Goal: Task Accomplishment & Management: Complete application form

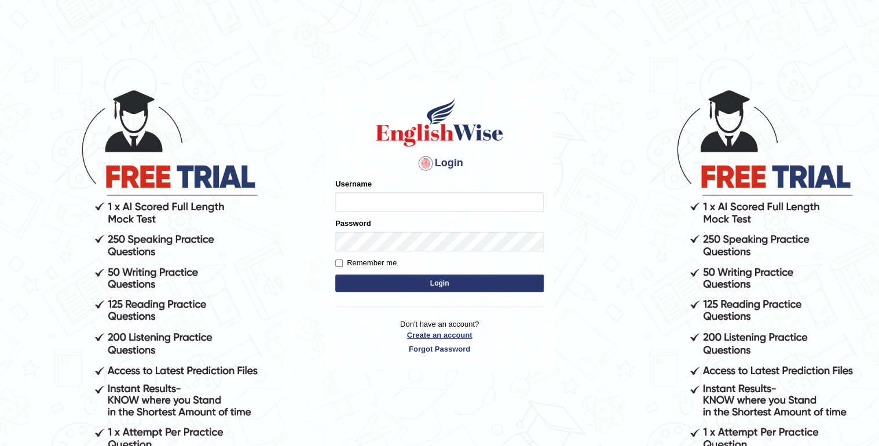
click at [450, 334] on link "Create an account" at bounding box center [439, 334] width 208 height 11
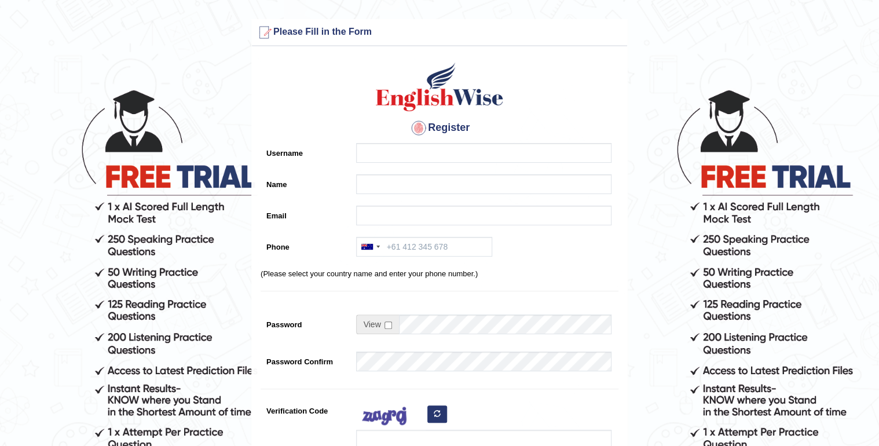
click at [366, 142] on div "Register Username Name Email Phone Australia +61 India (भारत) +91 New Zealand +…" at bounding box center [439, 293] width 375 height 483
click at [372, 150] on input "Username" at bounding box center [483, 153] width 255 height 20
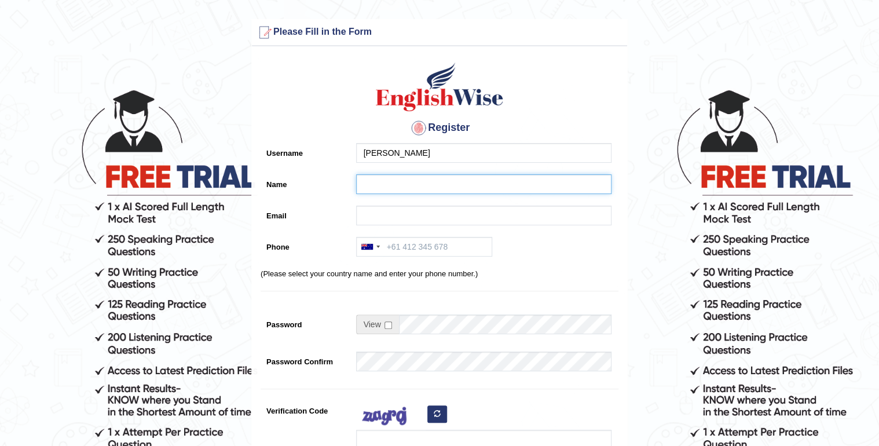
click at [386, 174] on input "Name" at bounding box center [483, 184] width 255 height 20
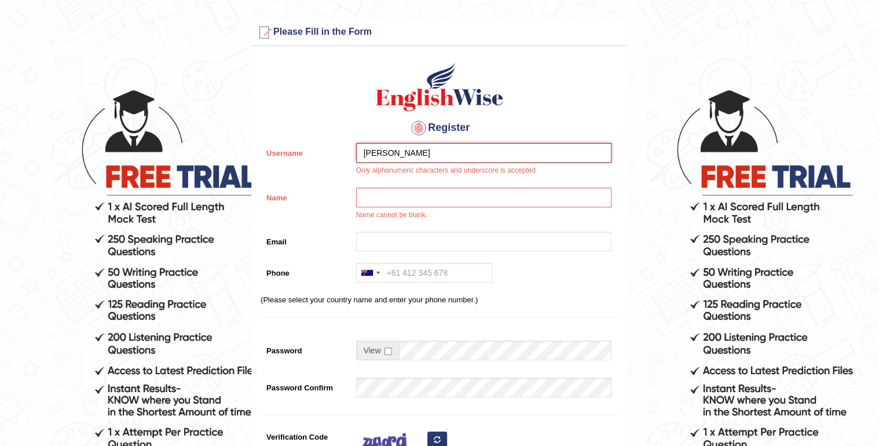
drag, startPoint x: 406, startPoint y: 153, endPoint x: 382, endPoint y: 154, distance: 24.3
click at [382, 154] on input "sara.chhetri" at bounding box center [483, 153] width 255 height 20
click at [400, 191] on input "Name" at bounding box center [483, 198] width 255 height 20
click at [398, 157] on input "sara" at bounding box center [483, 153] width 255 height 20
type input "sarac"
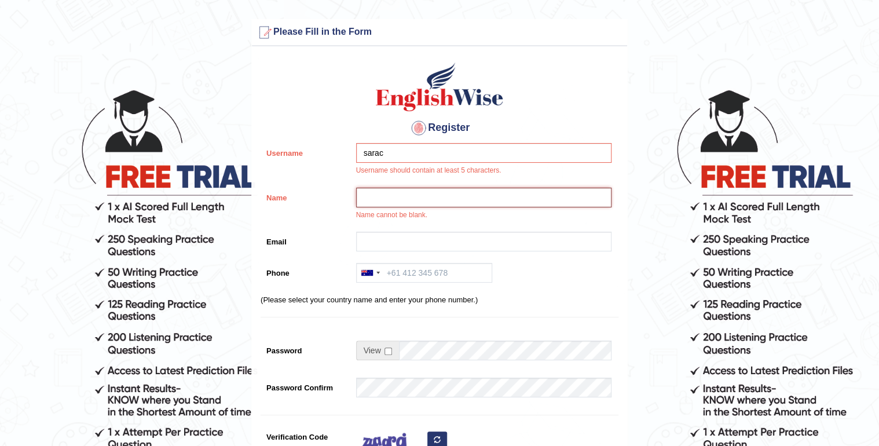
click at [402, 194] on input "Name" at bounding box center [483, 198] width 255 height 20
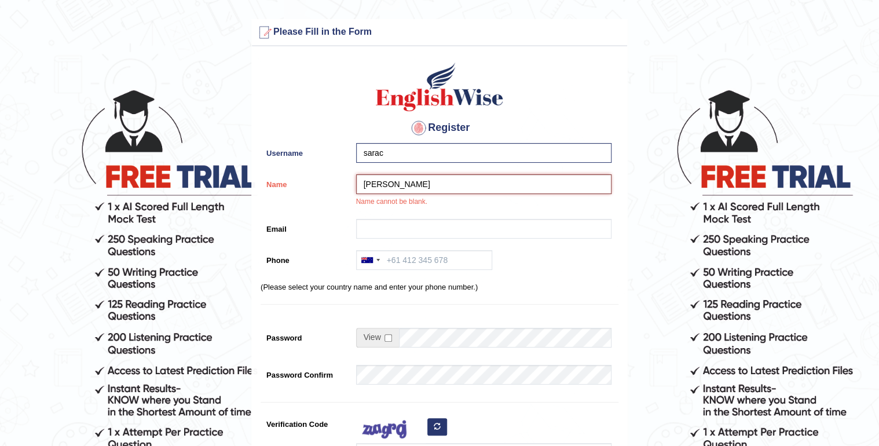
type input "[PERSON_NAME]"
click at [446, 229] on input "Email" at bounding box center [483, 229] width 255 height 20
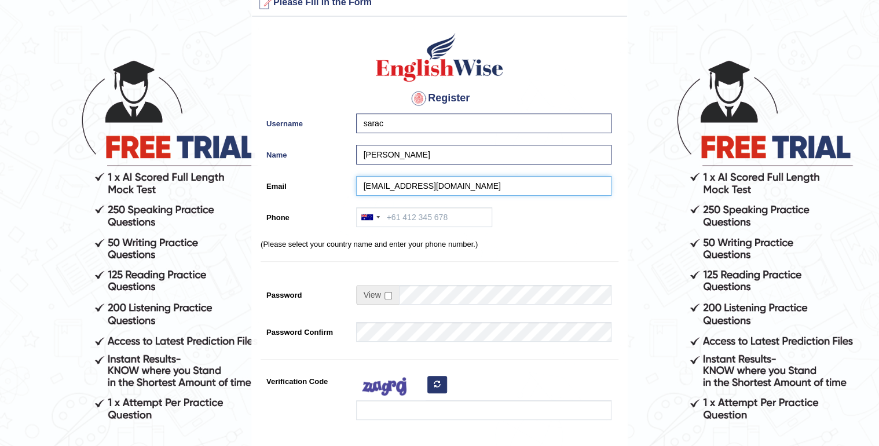
scroll to position [46, 0]
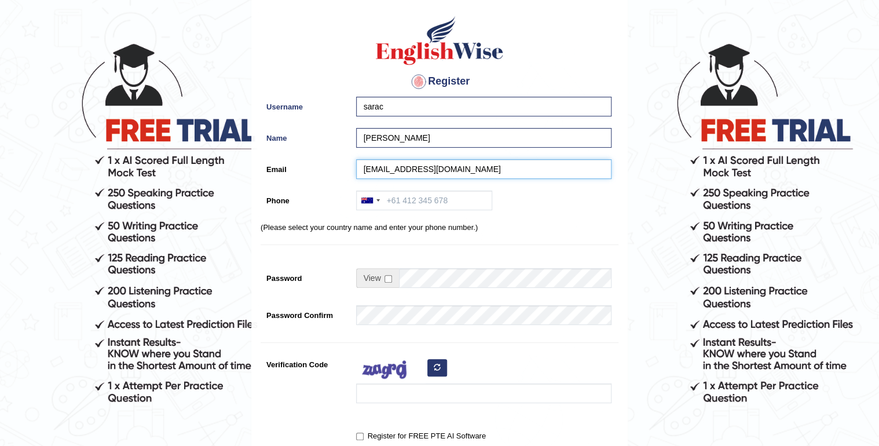
type input "[EMAIL_ADDRESS][DOMAIN_NAME]"
click at [426, 215] on div "Australia +61 India (भारत) +91 New Zealand +64 United States +1 Canada +1 Unite…" at bounding box center [480, 202] width 261 height 25
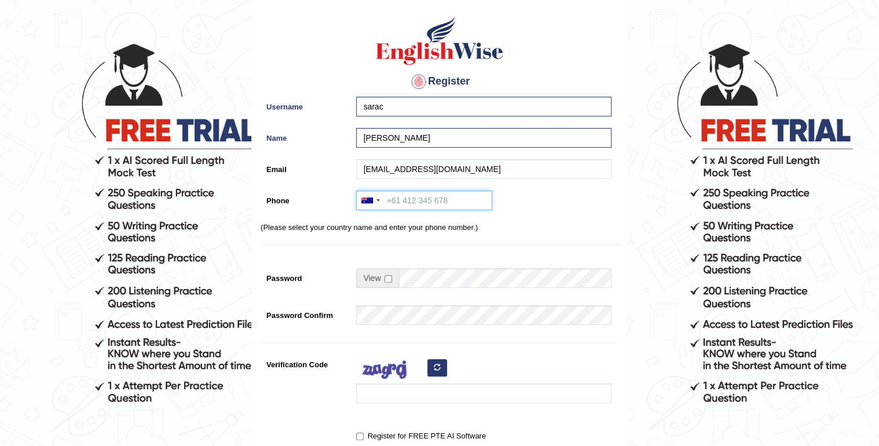
click at [420, 208] on input "Phone" at bounding box center [424, 200] width 136 height 20
type input "0478793478"
click at [420, 228] on p "(Please select your country name and enter your phone number.)" at bounding box center [440, 227] width 358 height 11
click at [403, 230] on p "(Please select your country name and enter your phone number.)" at bounding box center [440, 227] width 358 height 11
click at [389, 237] on div "Register Username sarac Name Sara Chhetri Email chhetrisara08@gmail.com Phone A…" at bounding box center [439, 247] width 375 height 483
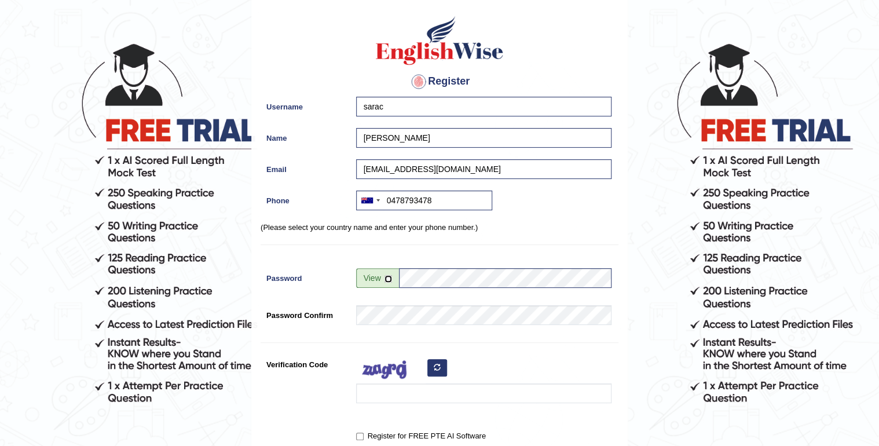
click at [389, 280] on input "checkbox" at bounding box center [388, 279] width 8 height 8
checkbox input "true"
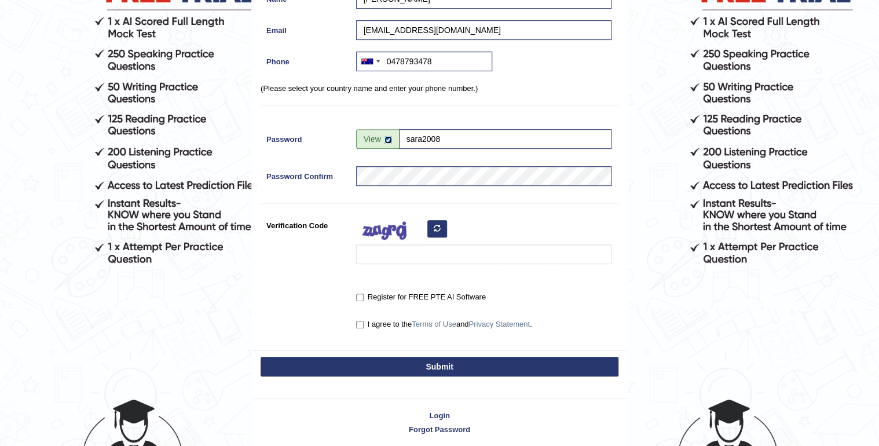
scroll to position [232, 0]
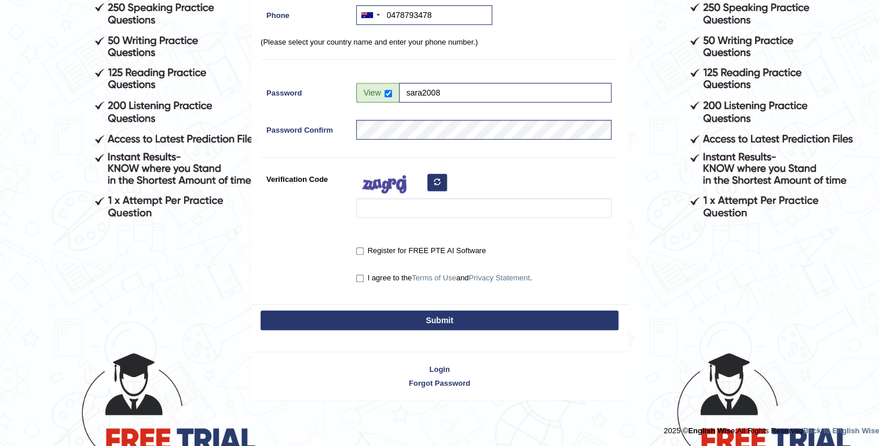
click at [366, 250] on label "Register for FREE PTE AI Software" at bounding box center [421, 251] width 130 height 12
click at [364, 250] on input "Register for FREE PTE AI Software" at bounding box center [360, 251] width 8 height 8
checkbox input "true"
click at [360, 274] on input "I agree to the Terms of Use and Privacy Statement ." at bounding box center [360, 278] width 8 height 8
checkbox input "true"
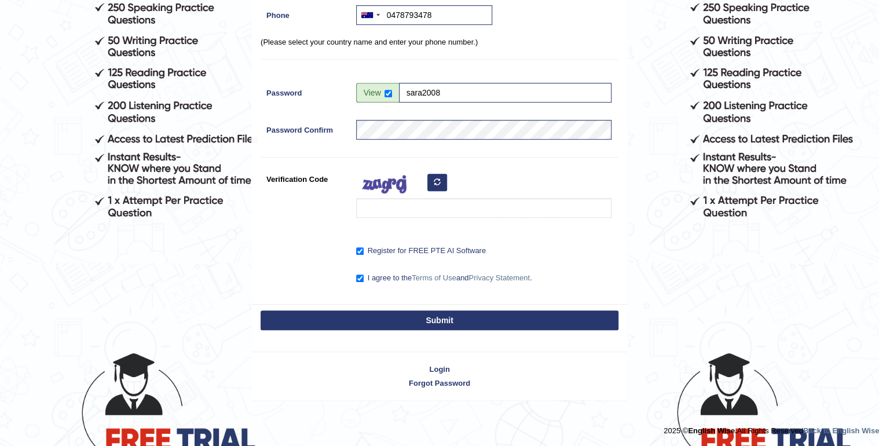
click at [446, 318] on button "Submit" at bounding box center [440, 320] width 358 height 20
type input "+61478793478"
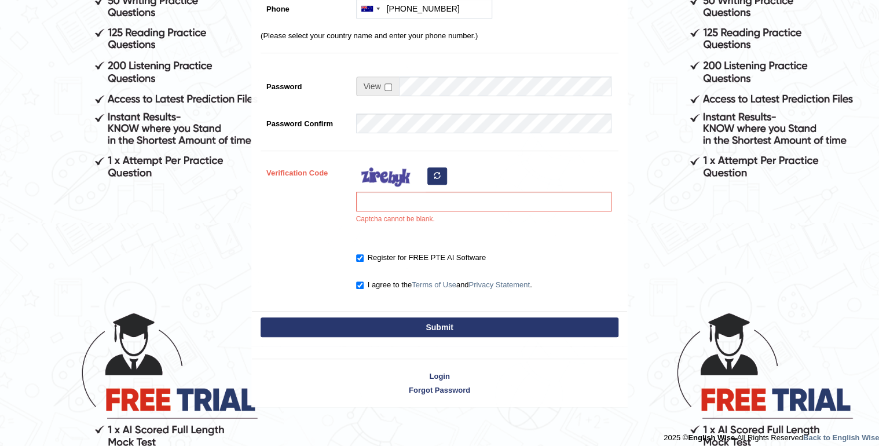
scroll to position [278, 0]
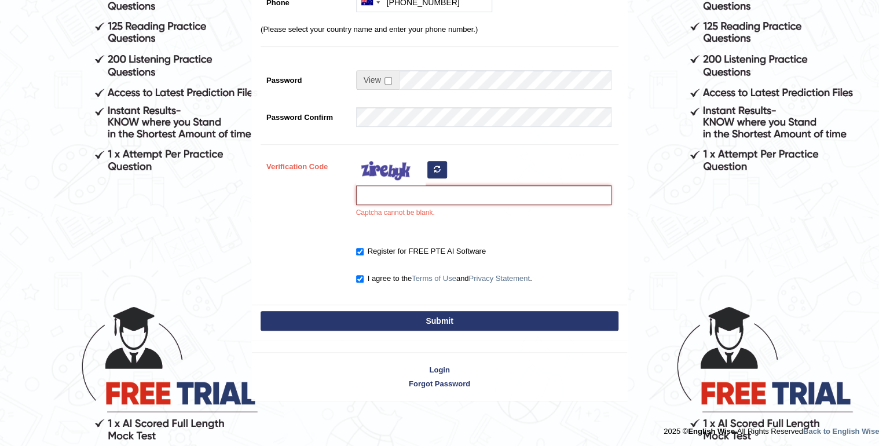
click at [395, 202] on input "Verification Code" at bounding box center [483, 195] width 255 height 20
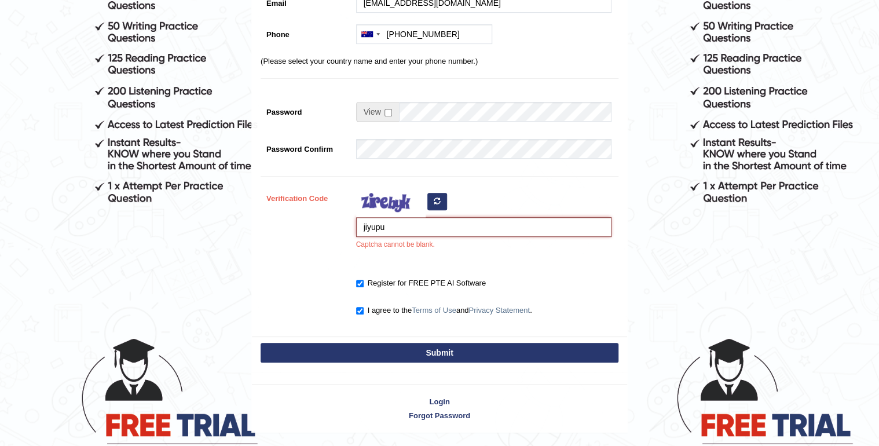
scroll to position [232, 0]
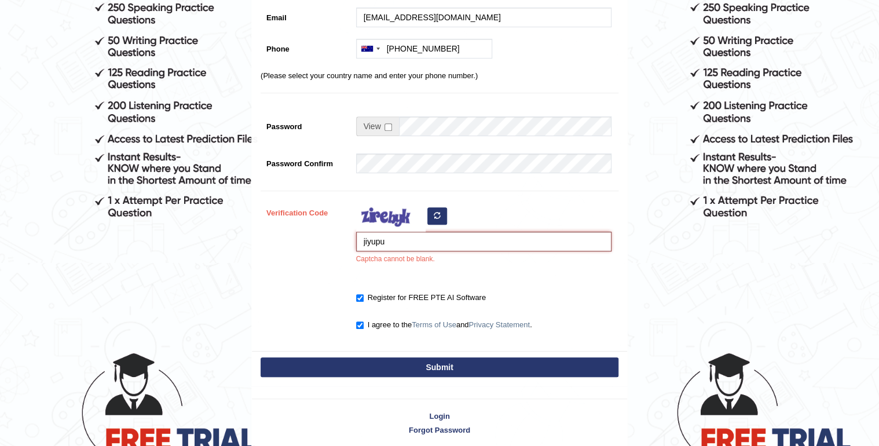
type input "jiyupu"
click at [563, 359] on button "Submit" at bounding box center [440, 367] width 358 height 20
type input "[PHONE_NUMBER]"
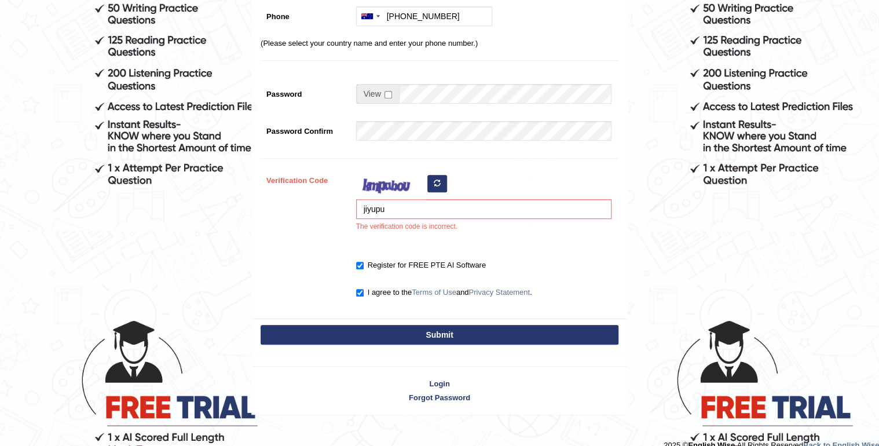
scroll to position [278, 0]
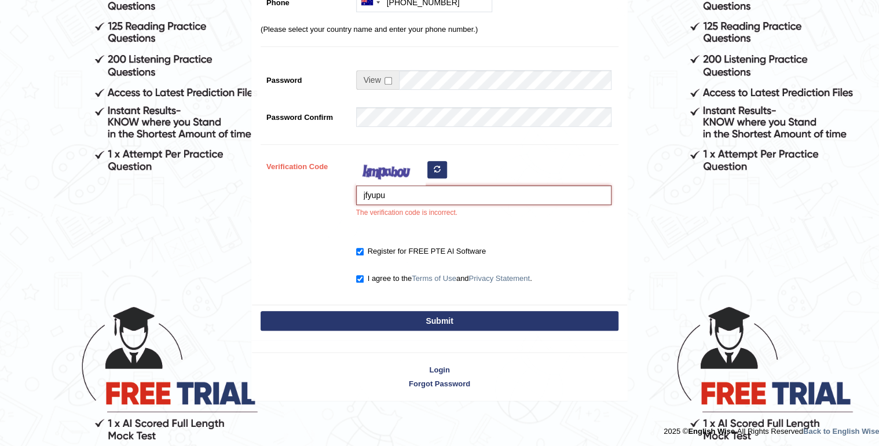
type input "jfyupu"
click at [477, 311] on button "Submit" at bounding box center [440, 321] width 358 height 20
type input "[PHONE_NUMBER]"
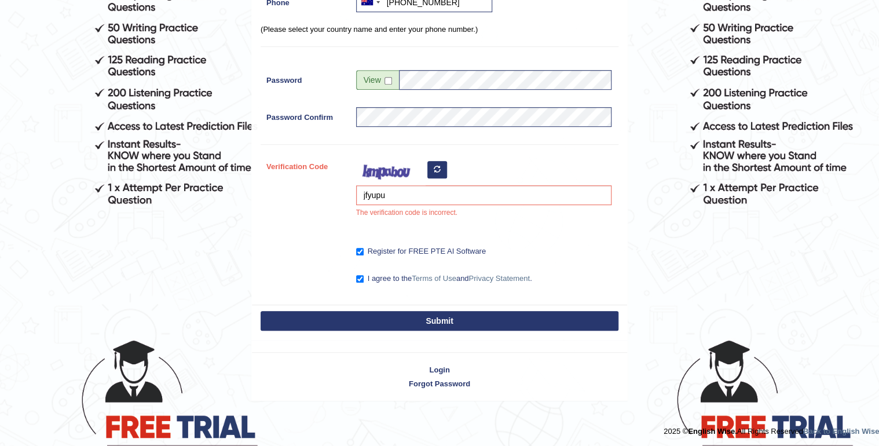
click at [474, 318] on button "Submit" at bounding box center [440, 321] width 358 height 20
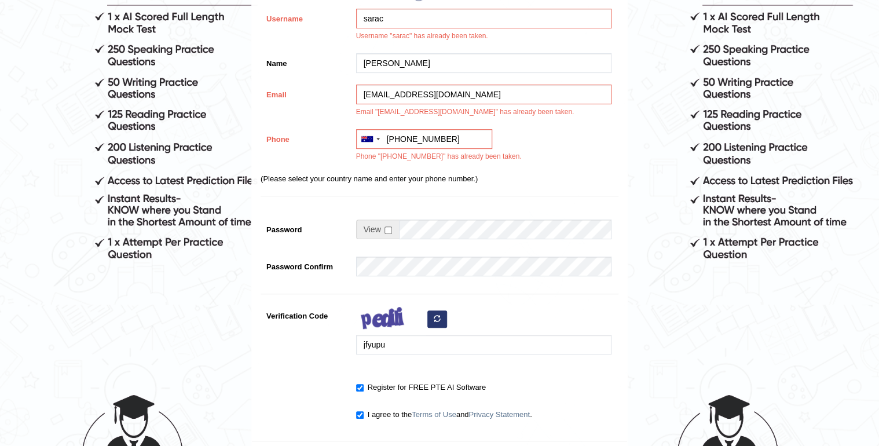
scroll to position [188, 0]
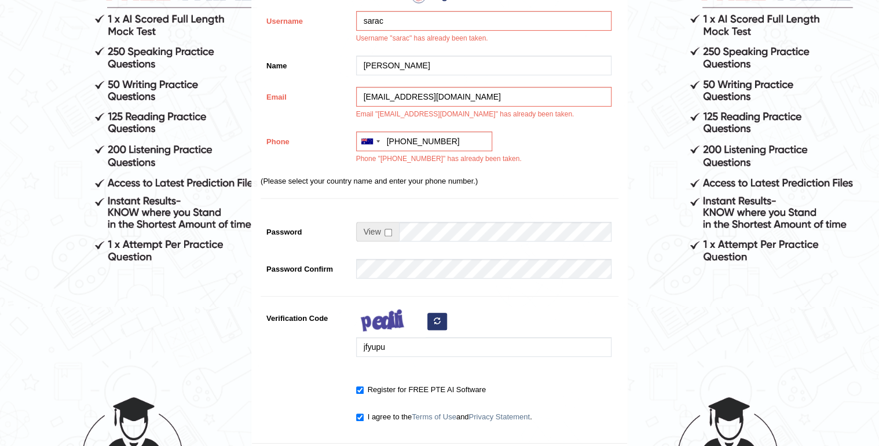
click at [432, 320] on button "button" at bounding box center [437, 321] width 20 height 17
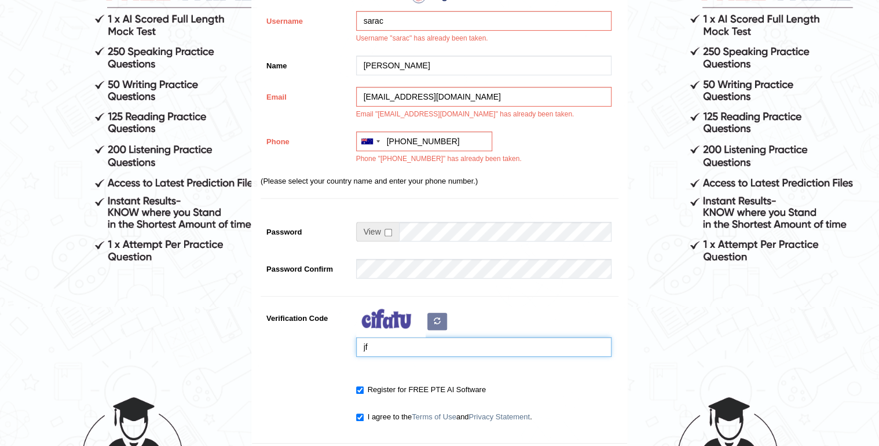
type input "j"
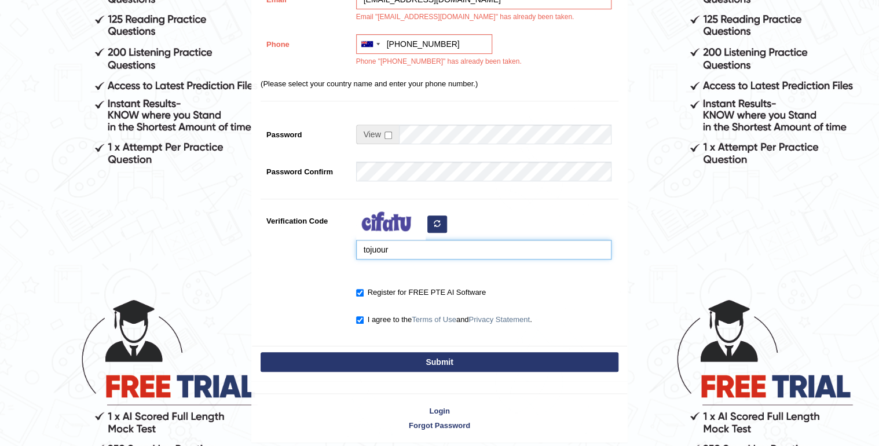
scroll to position [327, 0]
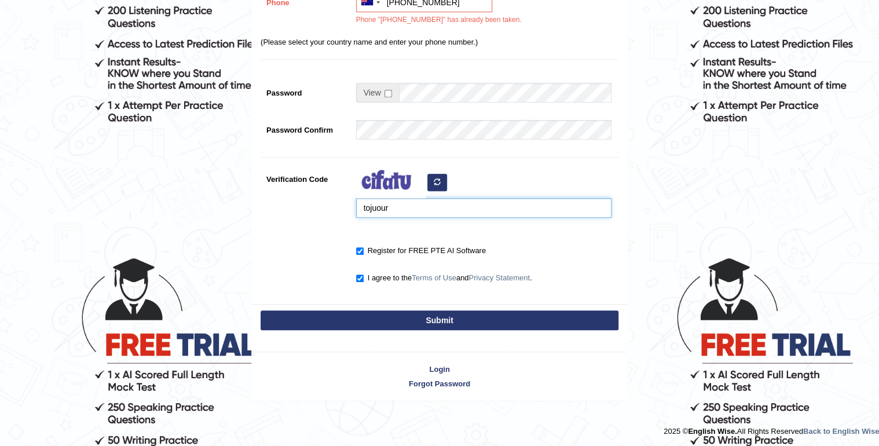
type input "tojuour"
click at [470, 316] on button "Submit" at bounding box center [440, 320] width 358 height 20
type input "+61478793478"
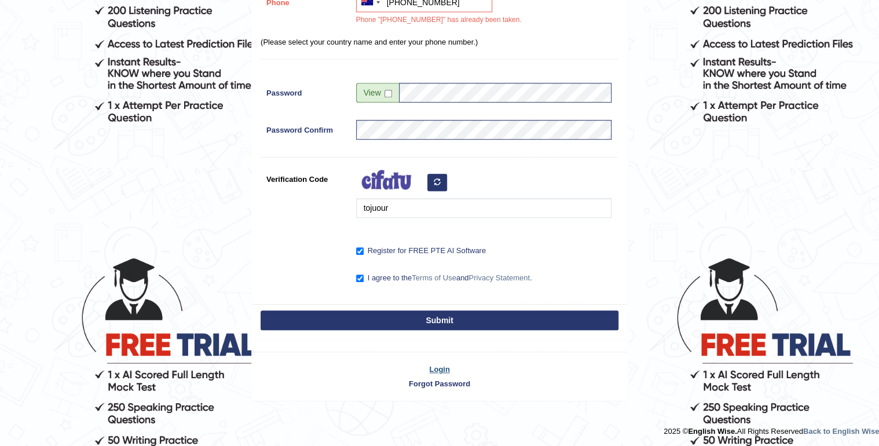
click at [444, 364] on link "Login" at bounding box center [439, 369] width 375 height 11
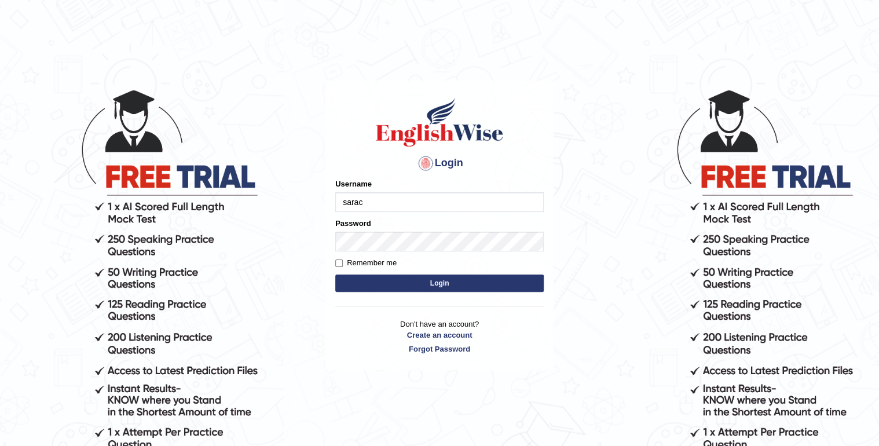
type input "sarac"
click at [389, 272] on form "Please fix the following errors: Username sarac Password Remember me Login" at bounding box center [439, 236] width 208 height 116
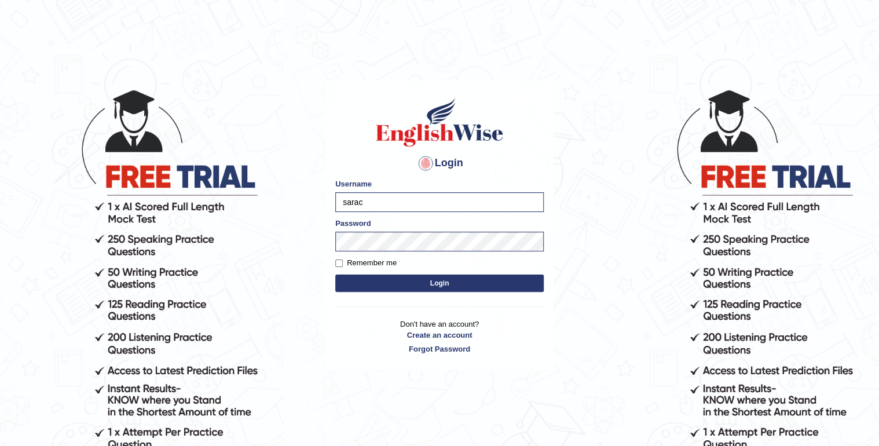
click at [391, 278] on button "Login" at bounding box center [439, 282] width 208 height 17
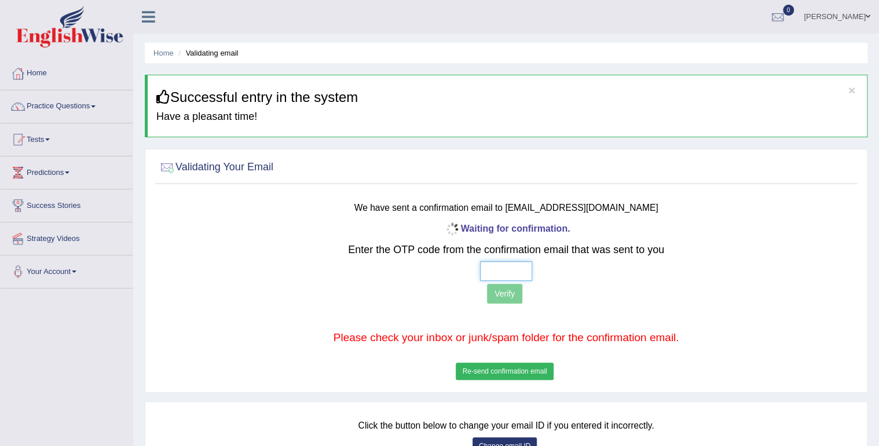
click at [489, 277] on input "text" at bounding box center [506, 271] width 52 height 20
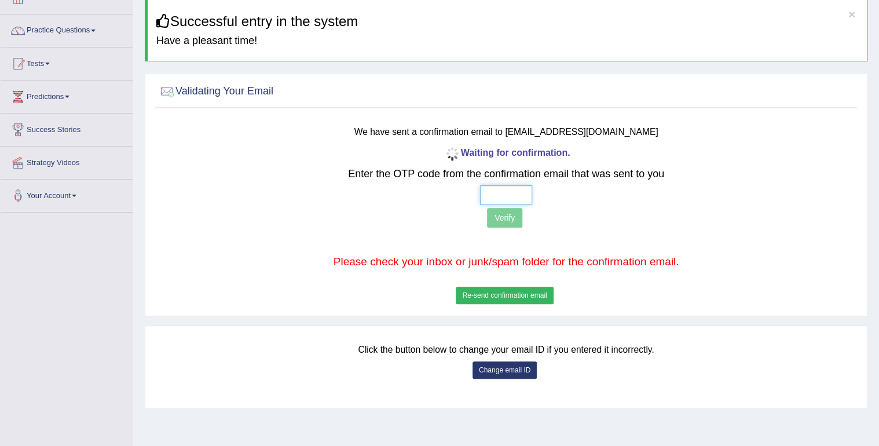
scroll to position [93, 0]
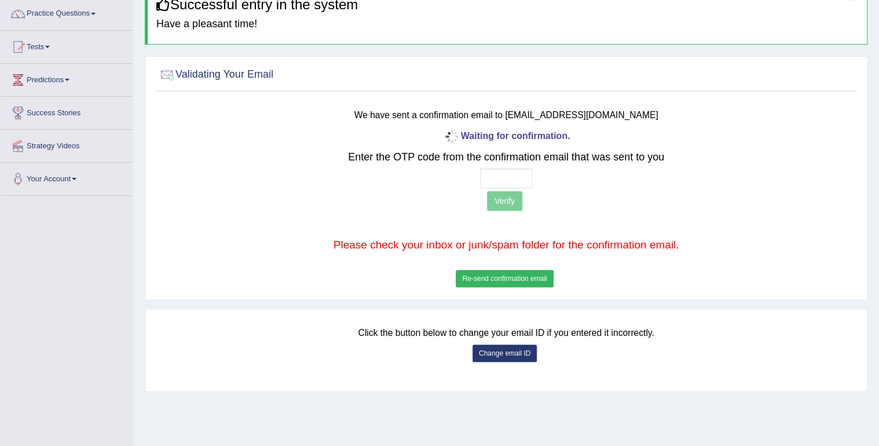
click at [494, 276] on button "Re-send confirmation email" at bounding box center [504, 278] width 97 height 17
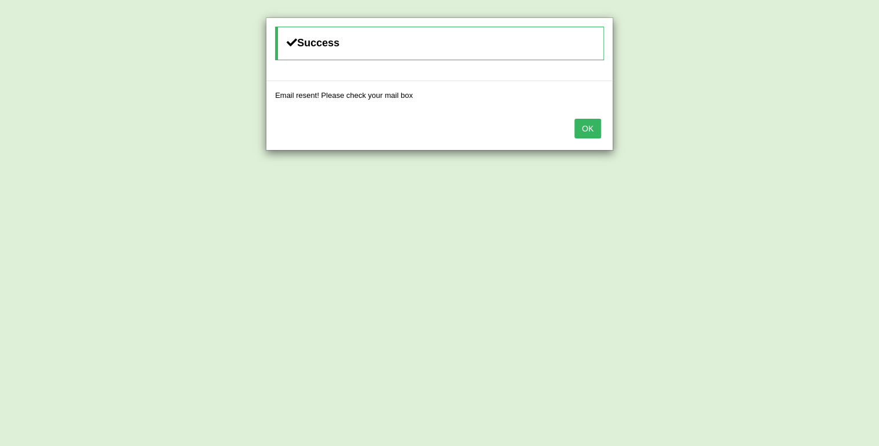
click at [581, 130] on button "OK" at bounding box center [587, 129] width 27 height 20
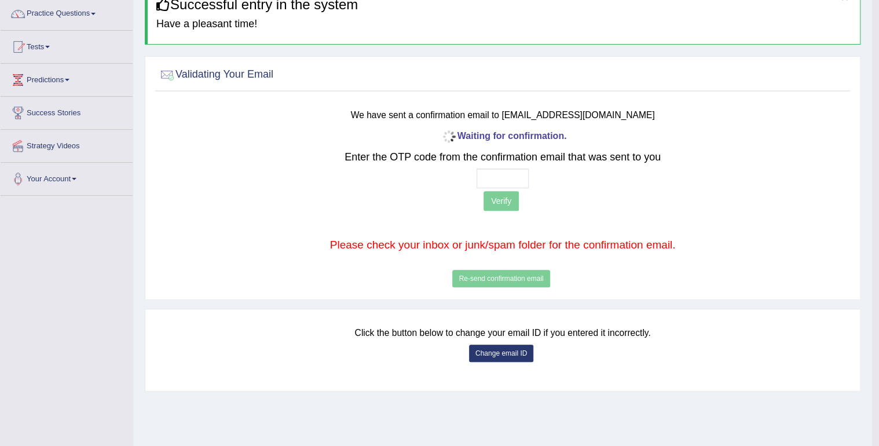
click at [504, 345] on button "Change email ID" at bounding box center [501, 353] width 64 height 17
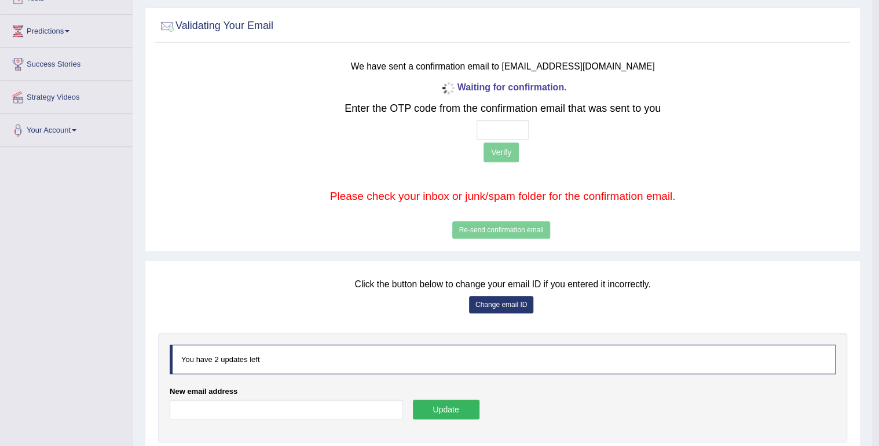
scroll to position [196, 0]
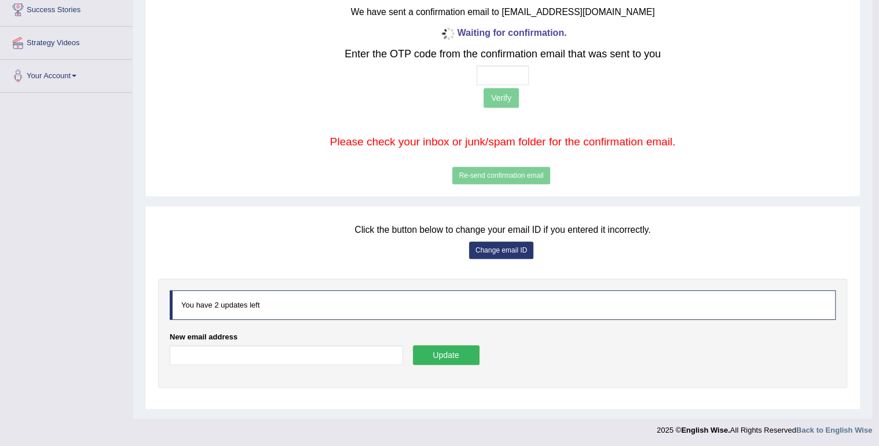
click at [320, 317] on div "You have 2 updates left" at bounding box center [503, 305] width 666 height 30
click at [312, 305] on div "You have 2 updates left" at bounding box center [503, 305] width 666 height 30
click at [309, 305] on div "You have 2 updates left" at bounding box center [503, 305] width 666 height 30
click at [313, 352] on input "New email address" at bounding box center [286, 355] width 233 height 20
type input "chhetrisara08@gmail.com"
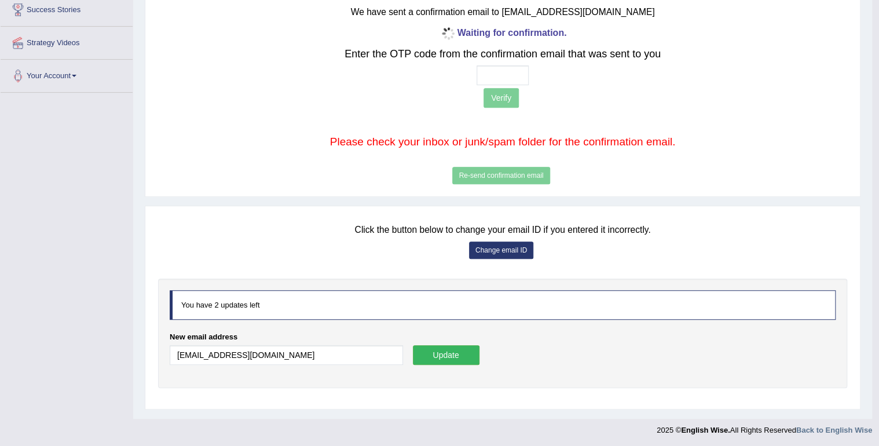
click at [424, 359] on button "Update" at bounding box center [446, 355] width 67 height 20
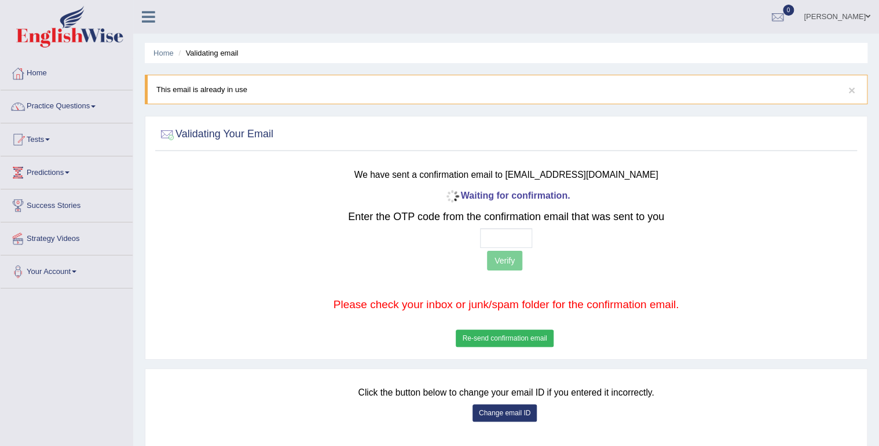
click at [306, 98] on div "× This email is already in use" at bounding box center [506, 90] width 723 height 30
click at [501, 243] on input "text" at bounding box center [506, 238] width 52 height 20
type input "3 1 7 9"
click at [515, 253] on button "Verify" at bounding box center [504, 261] width 35 height 20
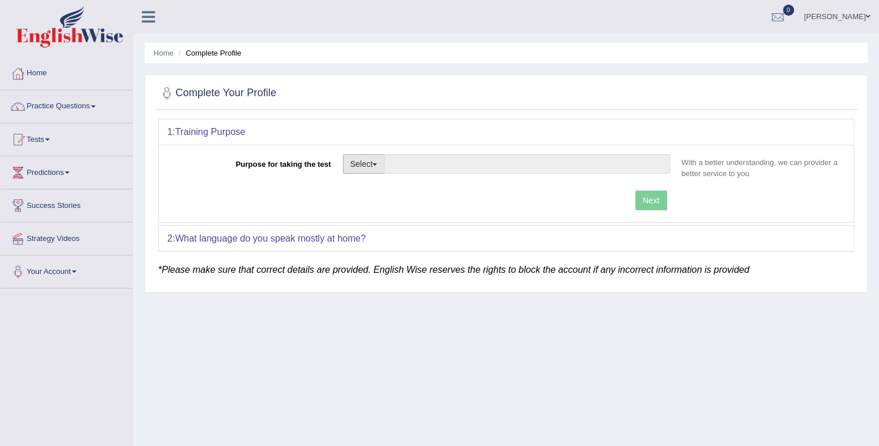
click at [372, 163] on button "Select" at bounding box center [364, 164] width 42 height 20
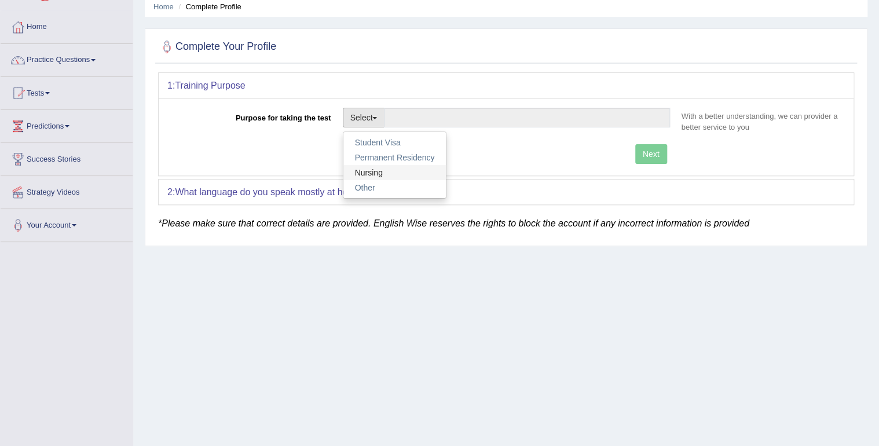
click at [378, 169] on link "Nursing" at bounding box center [394, 172] width 103 height 15
type input "Nursing"
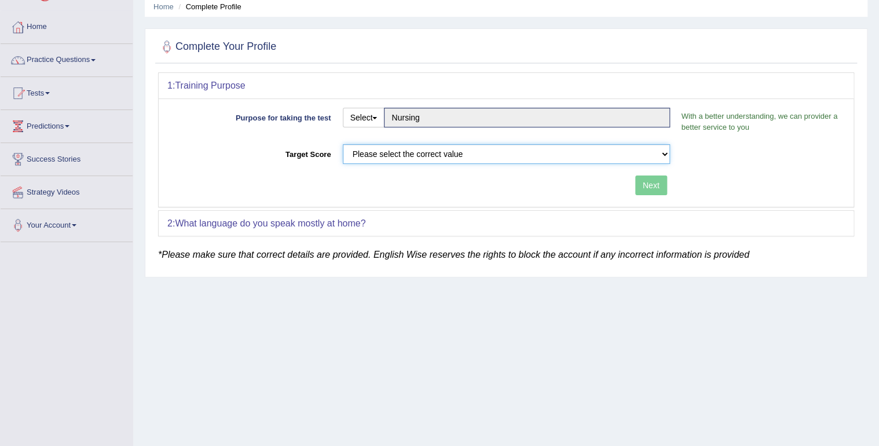
click at [381, 153] on select "Please select the correct value 50 (6 bands) 58 (6.5 bands) 65 (7 bands) 79 (8 …" at bounding box center [506, 154] width 327 height 20
select select "79"
click at [343, 144] on select "Please select the correct value 50 (6 bands) 58 (6.5 bands) 65 (7 bands) 79 (8 …" at bounding box center [506, 154] width 327 height 20
click at [646, 181] on button "Next" at bounding box center [651, 185] width 32 height 20
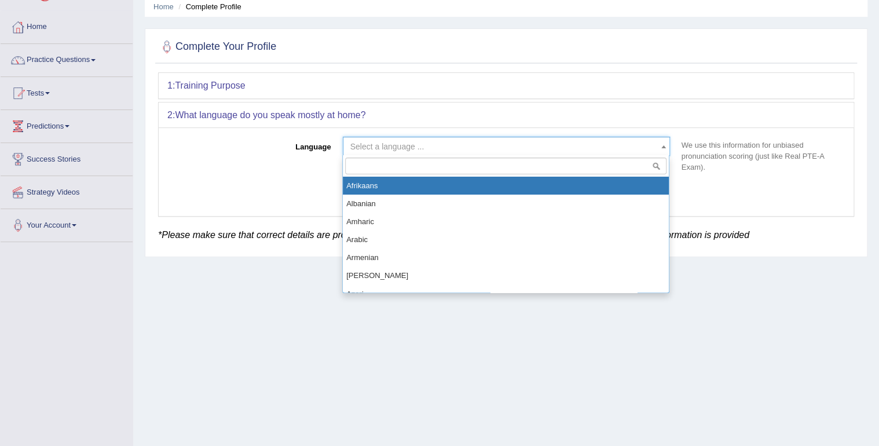
click at [527, 148] on span "Select a language ..." at bounding box center [502, 147] width 305 height 12
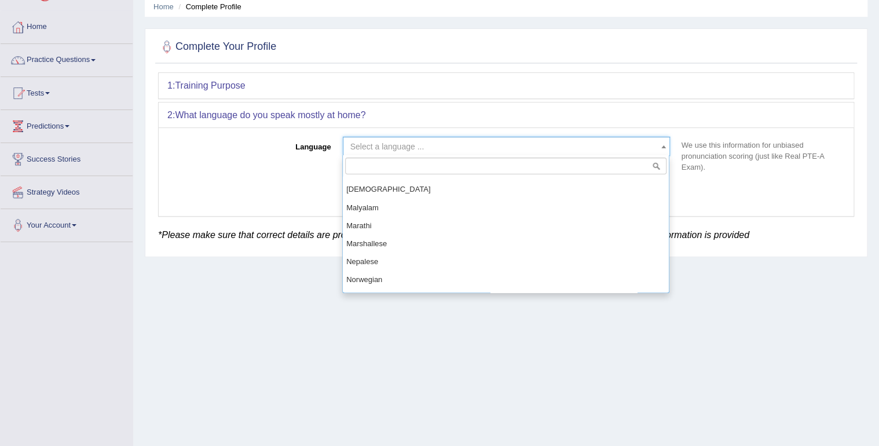
scroll to position [602, 0]
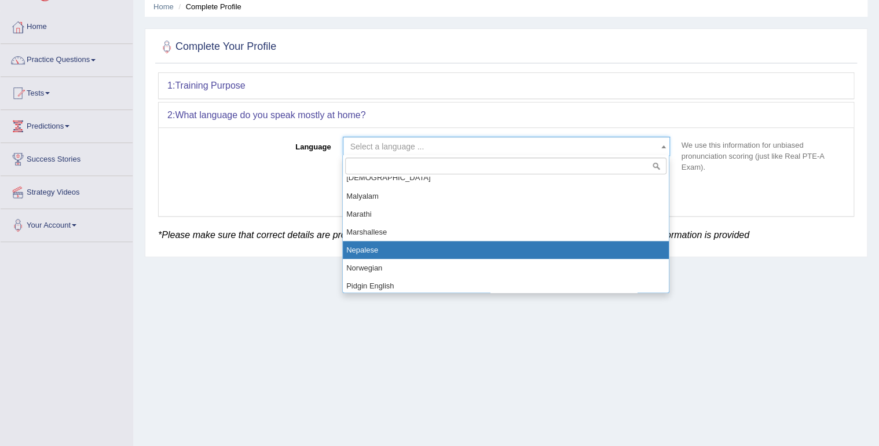
select select "Nepalese"
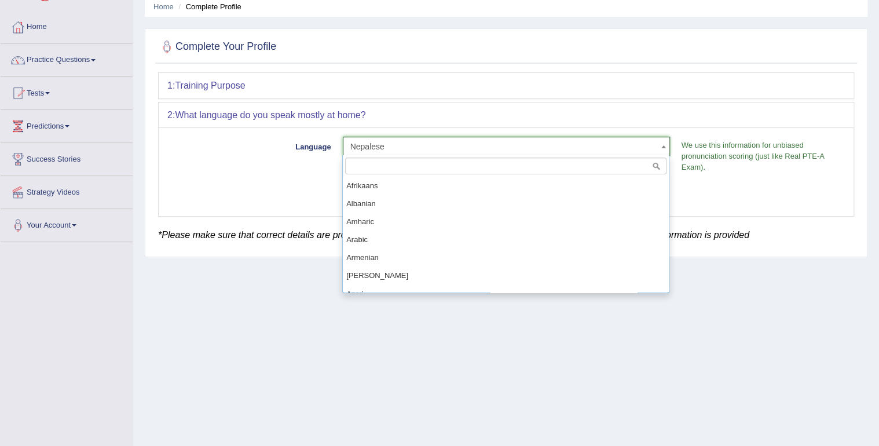
click at [662, 143] on span at bounding box center [664, 146] width 12 height 19
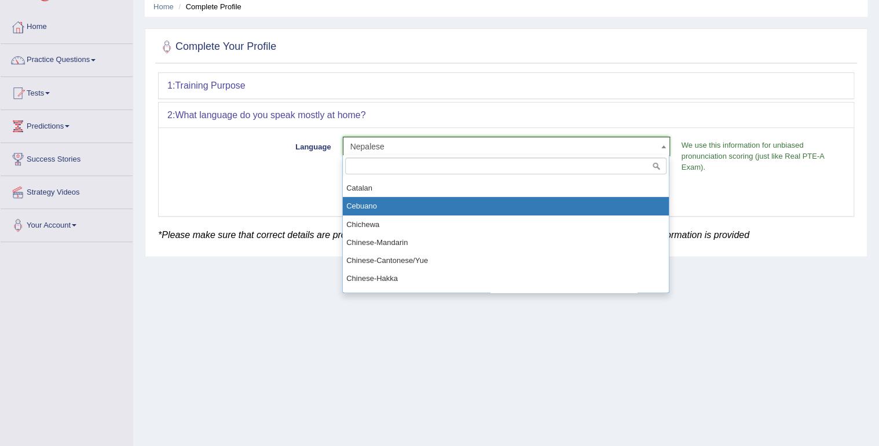
click at [699, 220] on form "1: Training Purpose Purpose for taking the test Select Student Visa Permanent R…" at bounding box center [506, 149] width 696 height 155
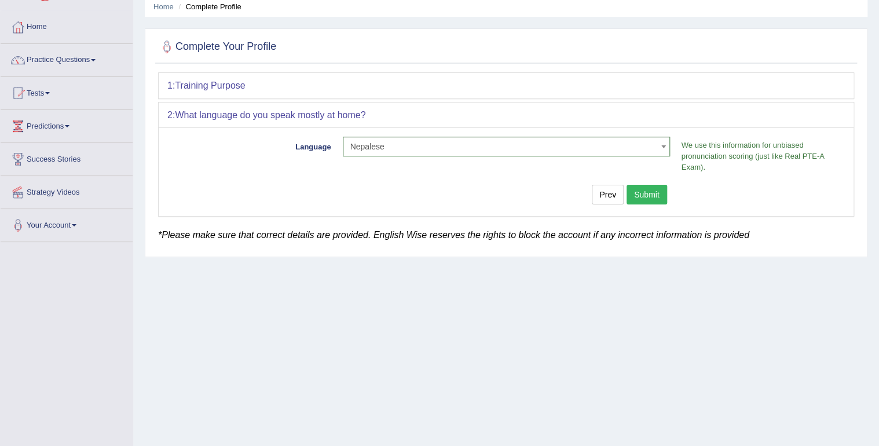
click at [655, 151] on span "Nepalese" at bounding box center [502, 147] width 305 height 12
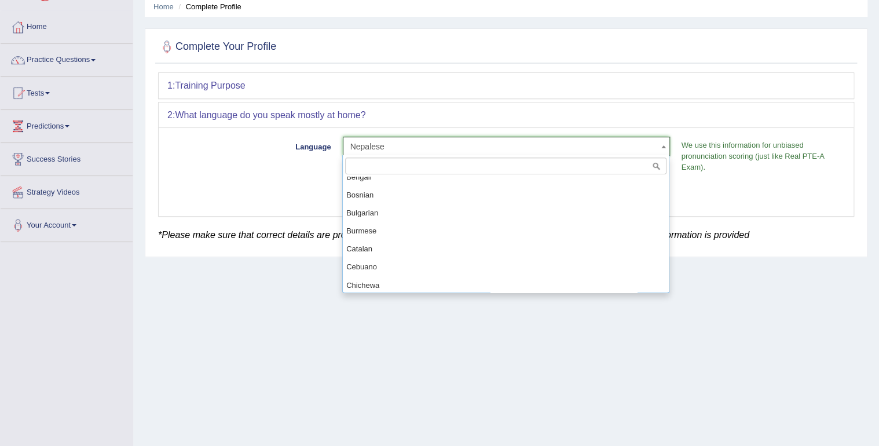
scroll to position [0, 0]
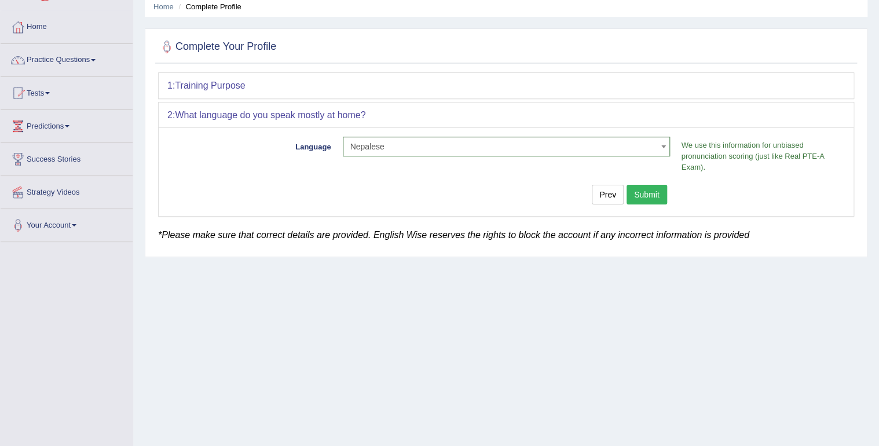
click at [694, 195] on div "Language Select a language ... Afrikaans Albanian Amharic Arabic Armenian Ashan…" at bounding box center [506, 171] width 695 height 88
click at [655, 195] on button "Submit" at bounding box center [646, 195] width 41 height 20
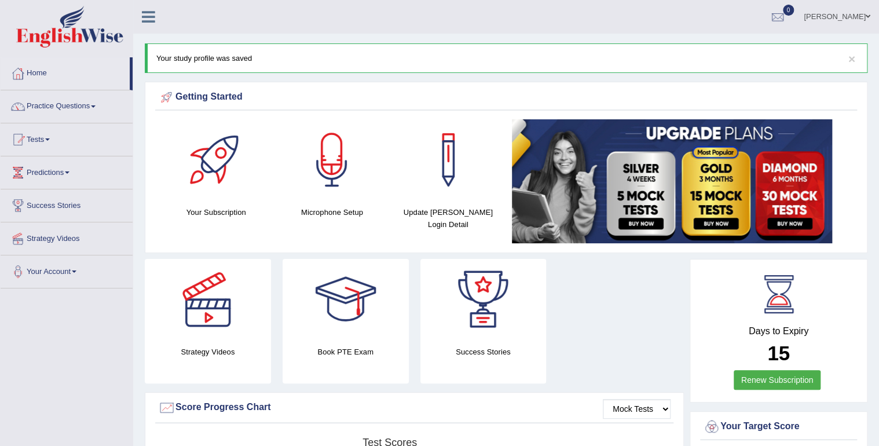
click at [144, 19] on icon at bounding box center [148, 16] width 13 height 15
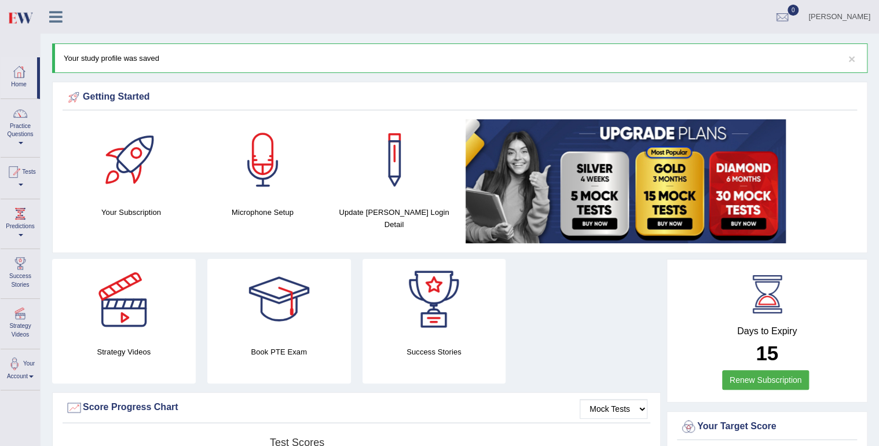
click at [55, 24] on div at bounding box center [61, 12] width 41 height 25
click at [54, 22] on icon at bounding box center [55, 16] width 13 height 15
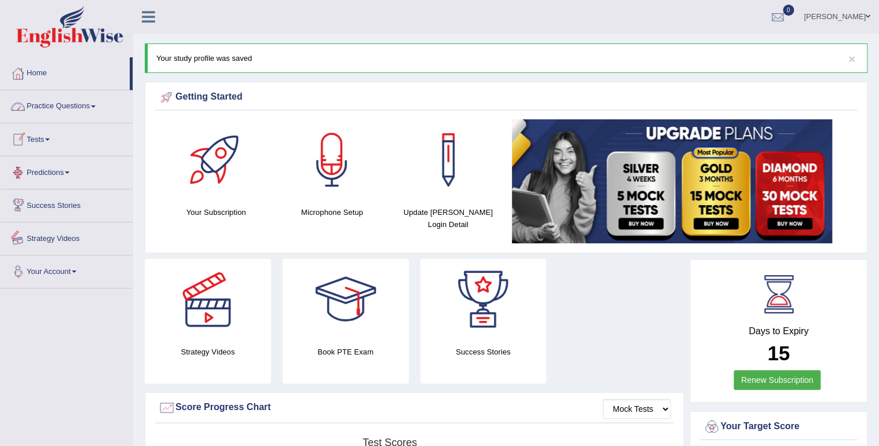
click at [83, 262] on link "Your Account" at bounding box center [67, 269] width 132 height 29
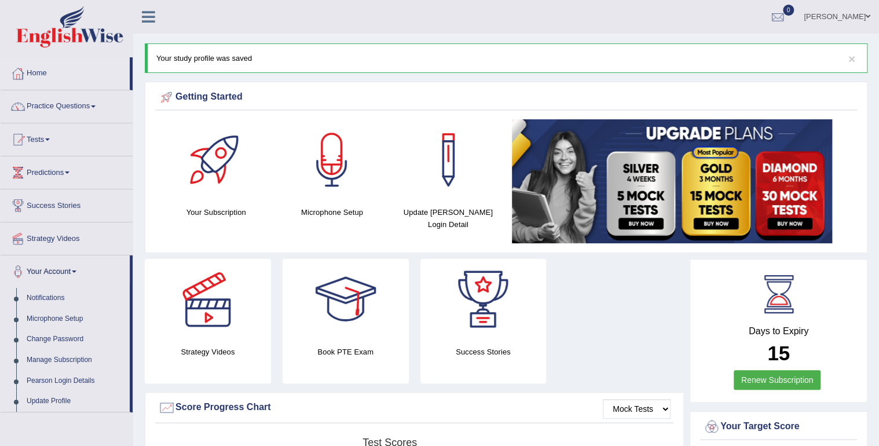
click at [192, 56] on div "× Your study profile was saved" at bounding box center [506, 58] width 723 height 30
click at [148, 21] on icon at bounding box center [148, 16] width 13 height 15
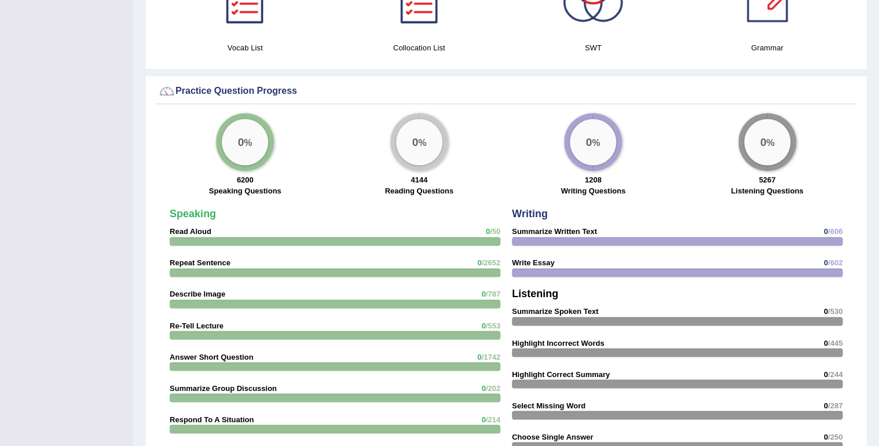
scroll to position [926, 0]
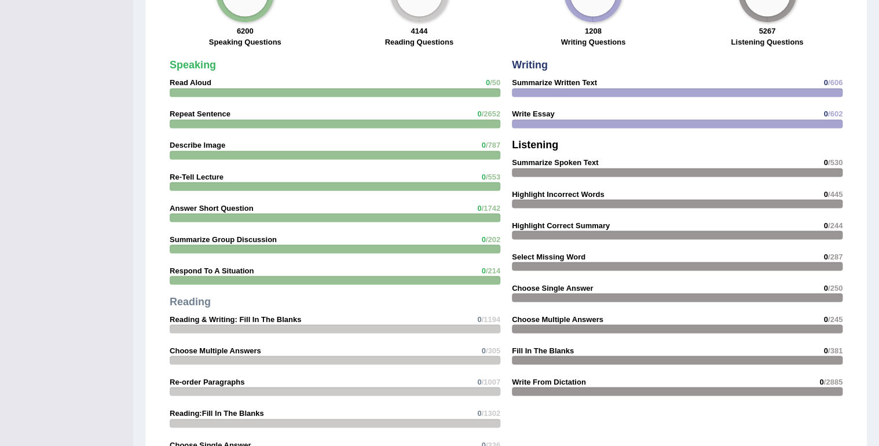
click at [241, 146] on div "Speaking Read Aloud 0 /50 Repeat Sentence 0 /2652 Describe Image 0 /787 Re-Tell…" at bounding box center [335, 262] width 342 height 416
click at [226, 146] on div "Speaking Read Aloud 0 /50 Repeat Sentence 0 /2652 Describe Image 0 /787 Re-Tell…" at bounding box center [335, 262] width 342 height 416
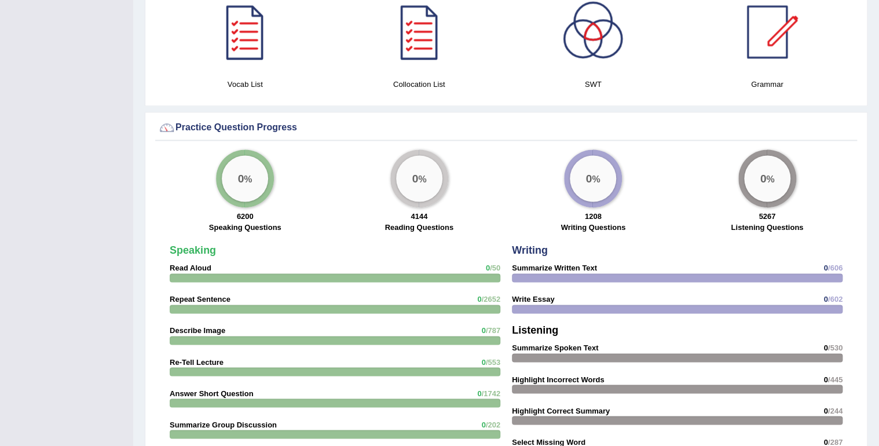
click at [242, 149] on div "0 %" at bounding box center [245, 178] width 58 height 58
click at [242, 157] on div "0 %" at bounding box center [245, 178] width 46 height 46
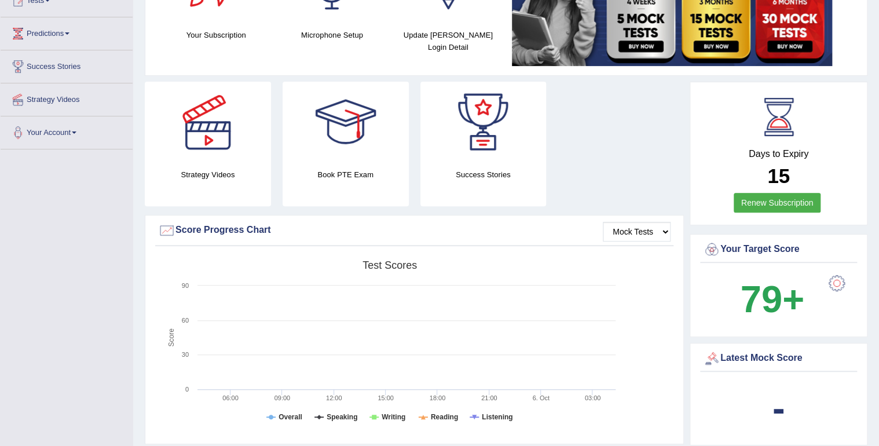
scroll to position [0, 0]
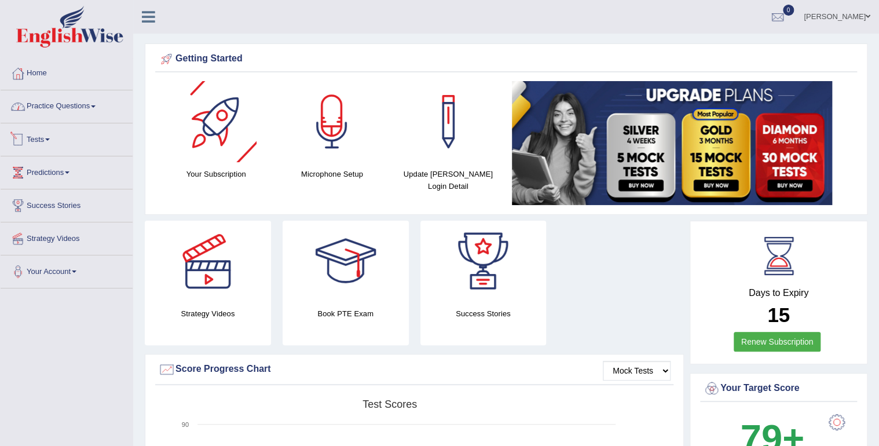
click at [105, 116] on link "Practice Questions" at bounding box center [67, 104] width 132 height 29
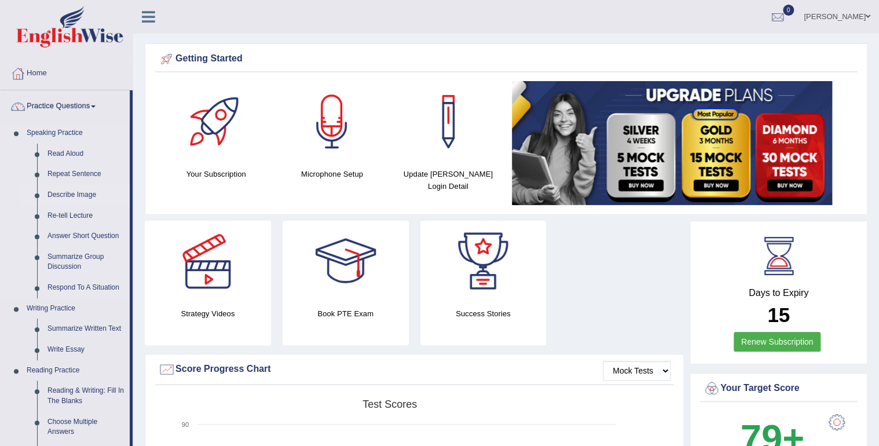
click at [85, 196] on link "Describe Image" at bounding box center [85, 195] width 87 height 21
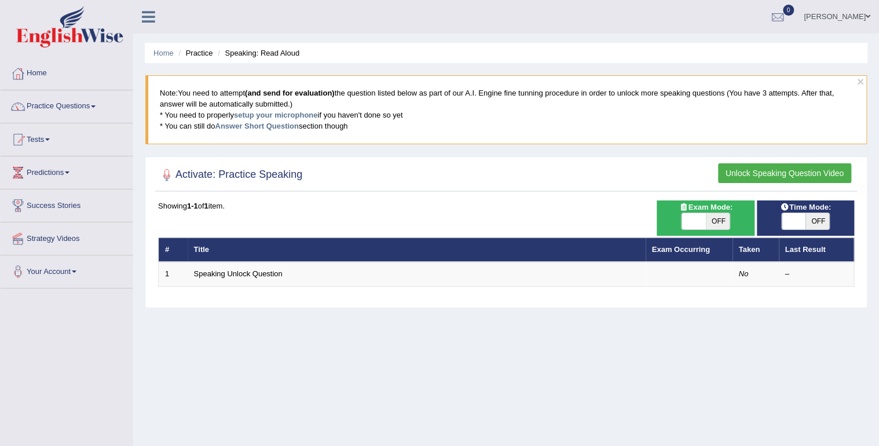
click at [196, 103] on blockquote "Note: You need to attempt (and send for evaluation) the question listed below a…" at bounding box center [505, 109] width 721 height 68
click at [56, 172] on link "Predictions" at bounding box center [67, 170] width 132 height 29
click at [66, 223] on link "Success Stories" at bounding box center [67, 224] width 132 height 29
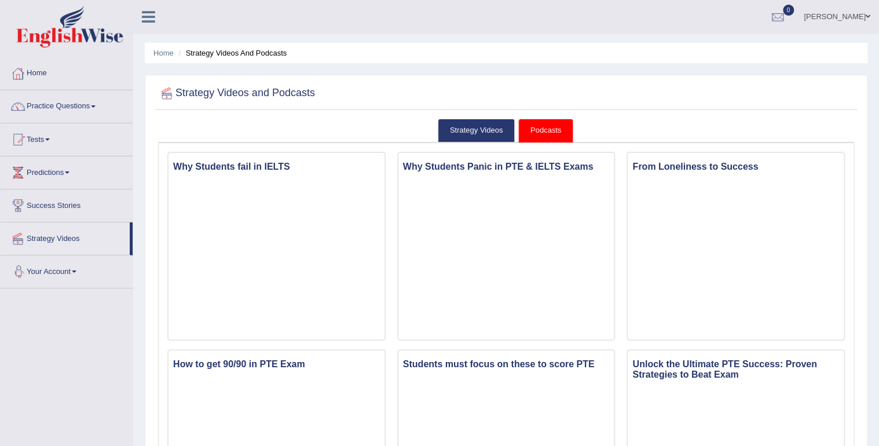
click at [74, 263] on link "Your Account" at bounding box center [67, 269] width 132 height 29
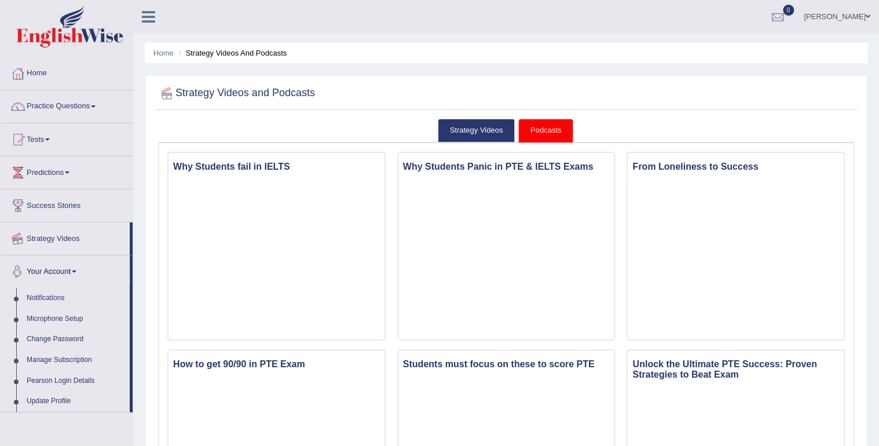
click at [58, 220] on li "Success Stories" at bounding box center [67, 205] width 132 height 33
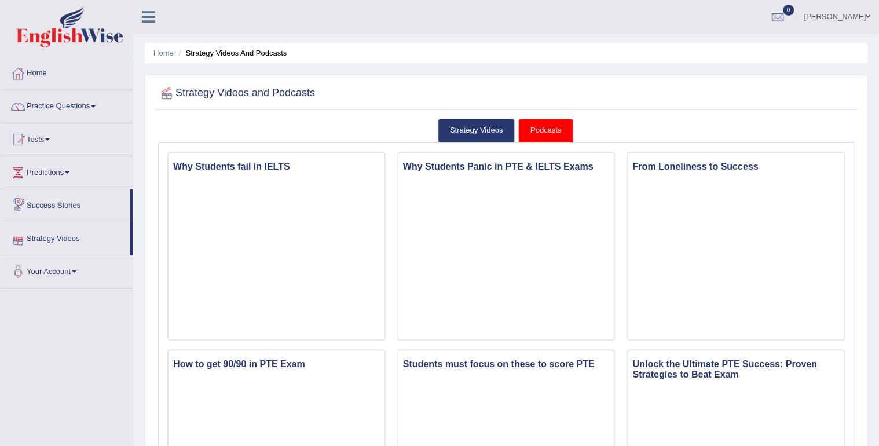
click at [55, 181] on link "Predictions" at bounding box center [67, 170] width 132 height 29
click at [52, 149] on link "Tests" at bounding box center [67, 137] width 132 height 29
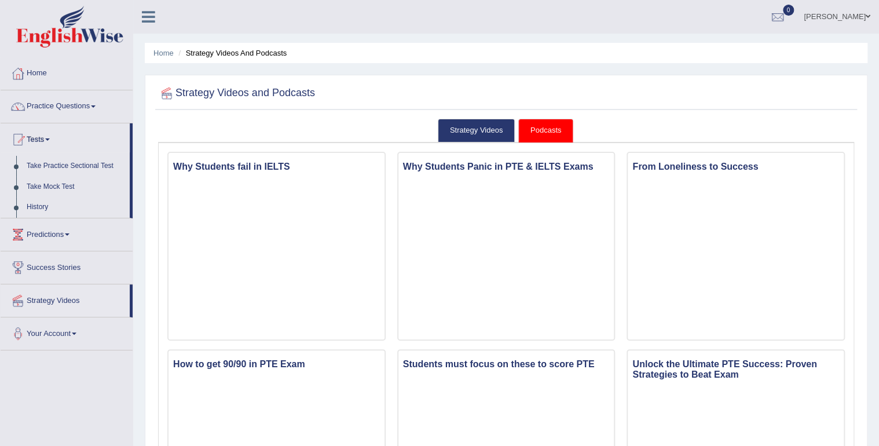
click at [58, 123] on link "Tests" at bounding box center [65, 137] width 129 height 29
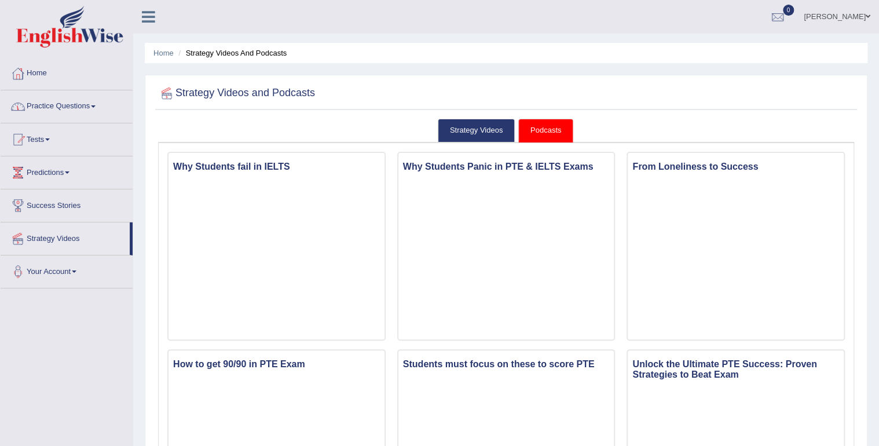
click at [58, 115] on link "Practice Questions" at bounding box center [67, 104] width 132 height 29
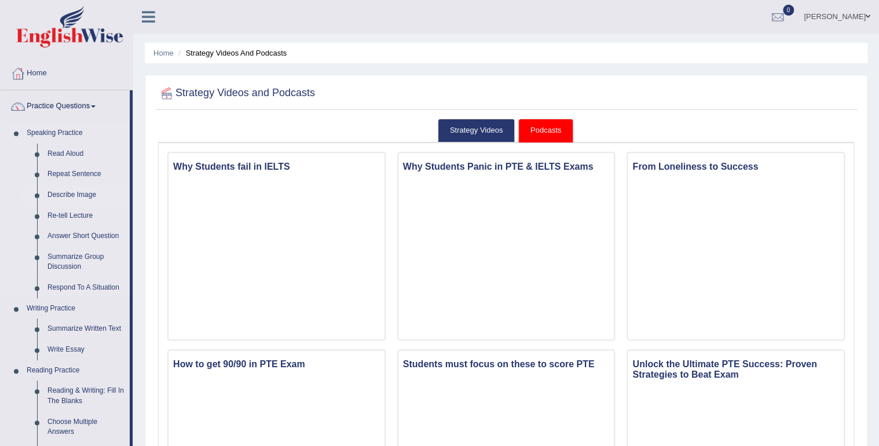
click at [60, 190] on link "Describe Image" at bounding box center [85, 195] width 87 height 21
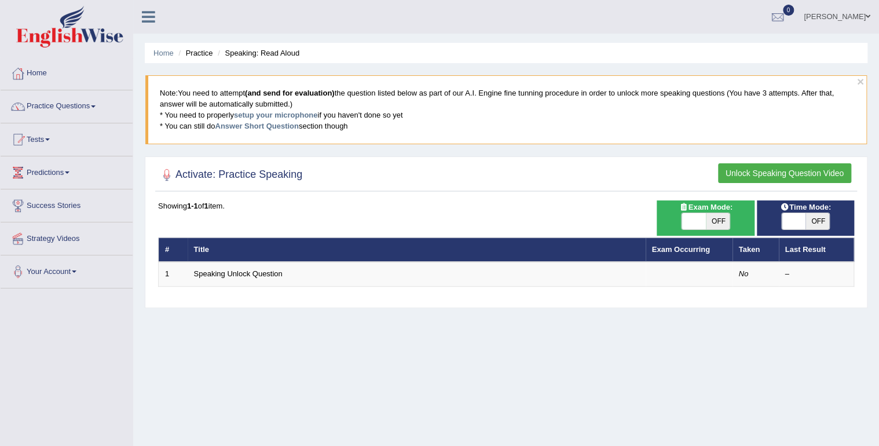
click at [303, 244] on th "Title" at bounding box center [417, 249] width 458 height 24
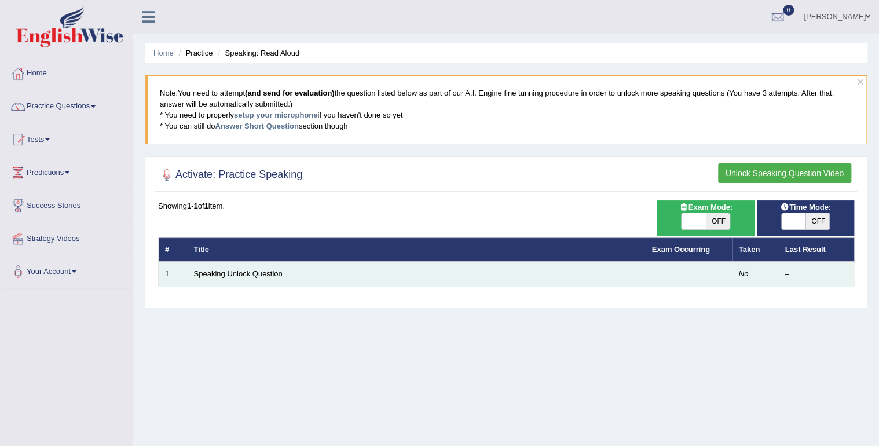
click at [305, 269] on td "Speaking Unlock Question" at bounding box center [417, 274] width 458 height 24
click at [672, 281] on td at bounding box center [689, 274] width 87 height 24
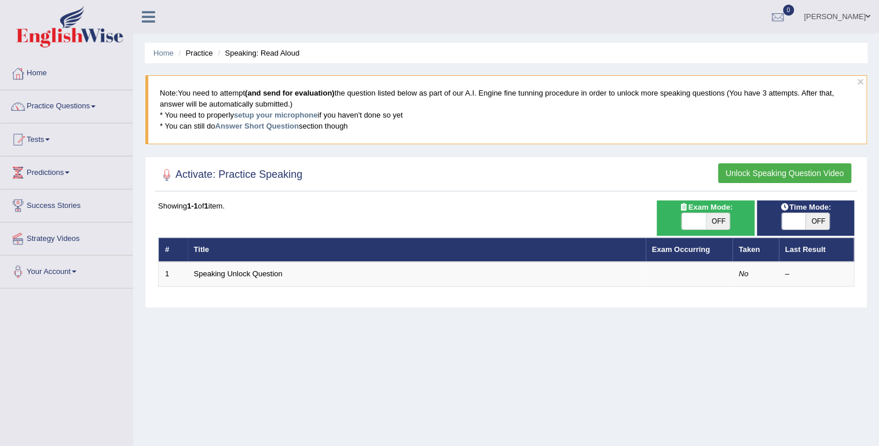
click at [753, 171] on button "Unlock Speaking Question Video" at bounding box center [784, 173] width 133 height 20
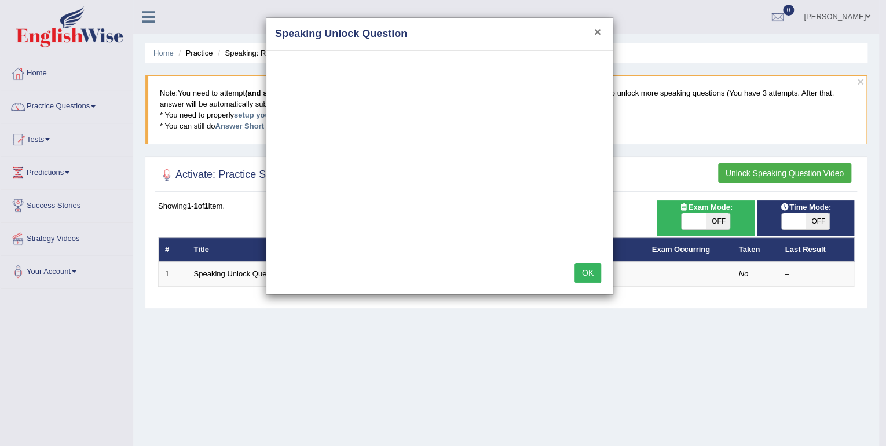
click at [597, 35] on button "×" at bounding box center [597, 31] width 7 height 12
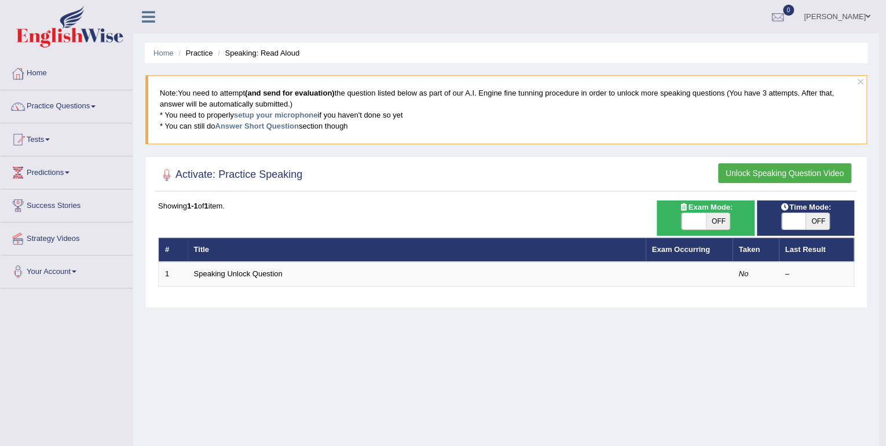
click at [597, 34] on div "Home Practice Speaking: Read Aloud × Note: You need to attempt (and send for ev…" at bounding box center [506, 289] width 746 height 579
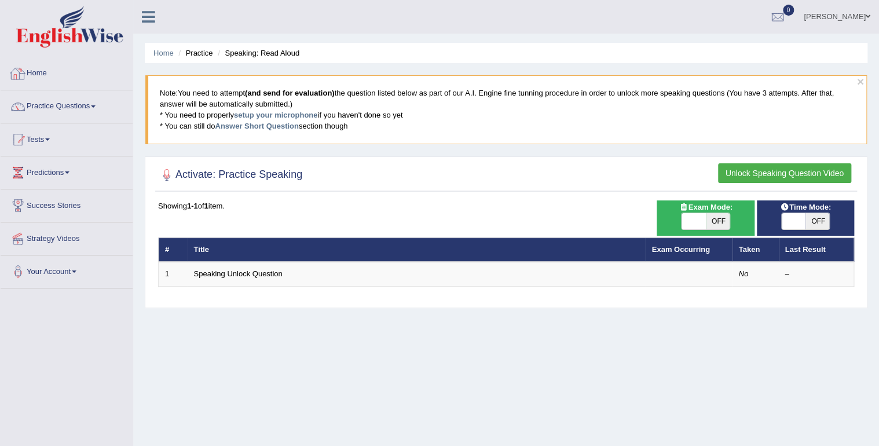
click at [67, 70] on link "Home" at bounding box center [67, 71] width 132 height 29
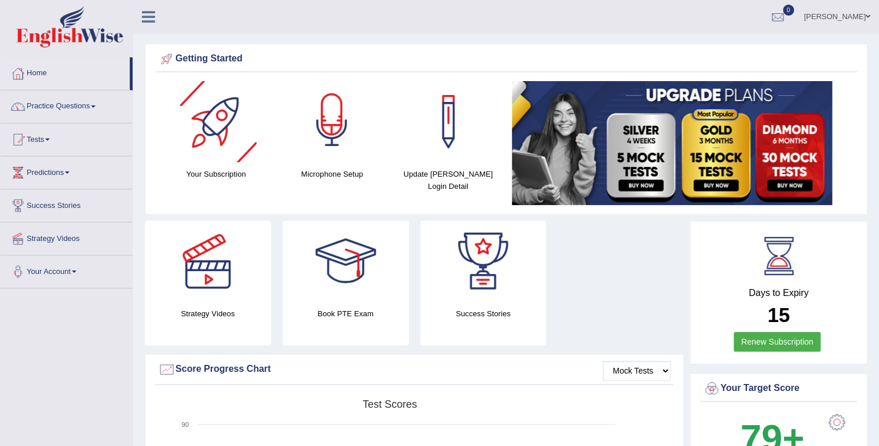
click at [334, 132] on div at bounding box center [331, 121] width 81 height 81
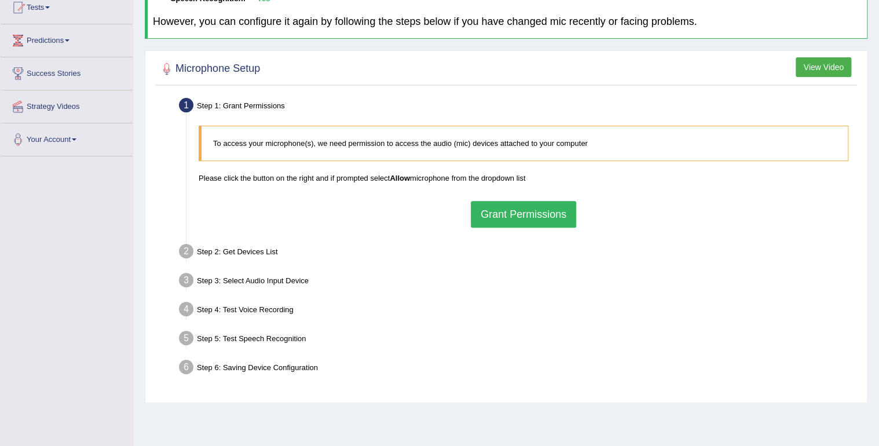
scroll to position [116, 0]
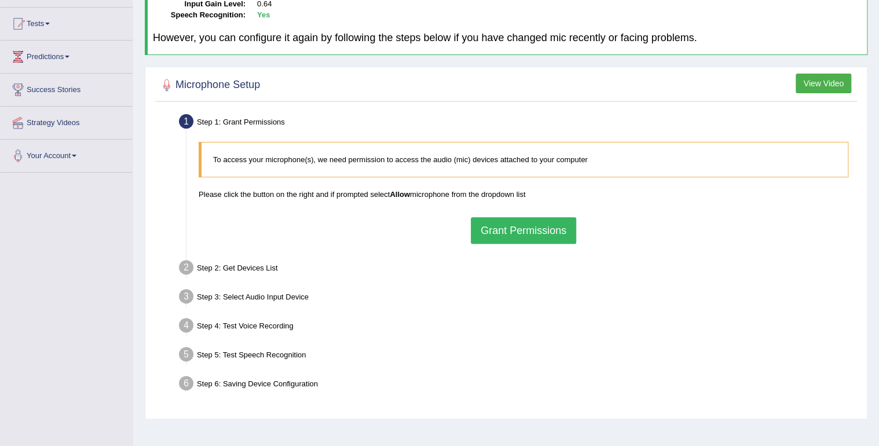
click at [541, 235] on button "Grant Permissions" at bounding box center [523, 230] width 105 height 27
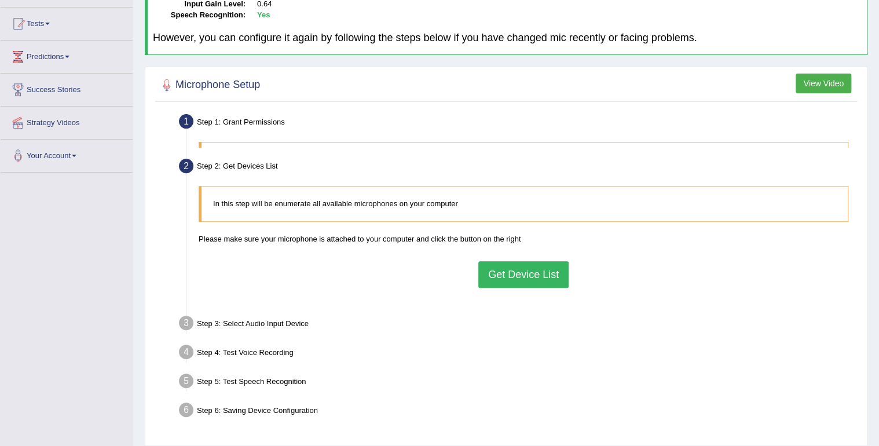
click at [540, 229] on div "In this step will be enumerate all available microphones on your computer Pleas…" at bounding box center [523, 242] width 661 height 124
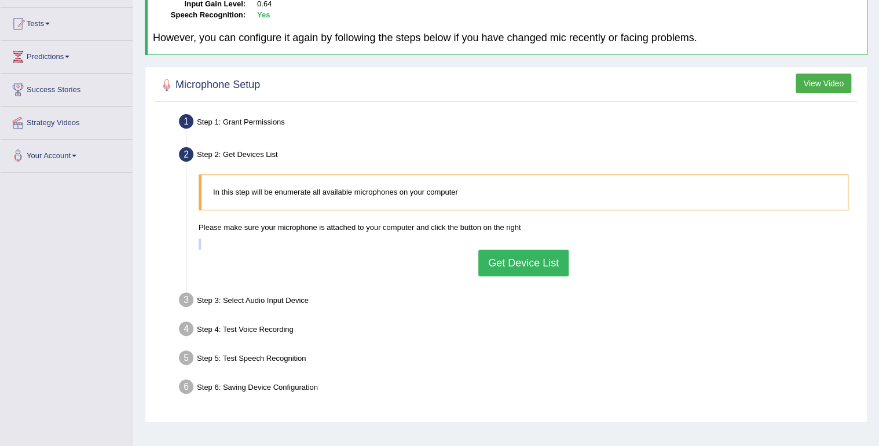
click at [538, 249] on div "In this step will be enumerate all available microphones on your computer Pleas…" at bounding box center [523, 224] width 661 height 113
drag, startPoint x: 538, startPoint y: 249, endPoint x: 536, endPoint y: 267, distance: 18.7
click at [536, 267] on button "Get Device List" at bounding box center [523, 263] width 90 height 27
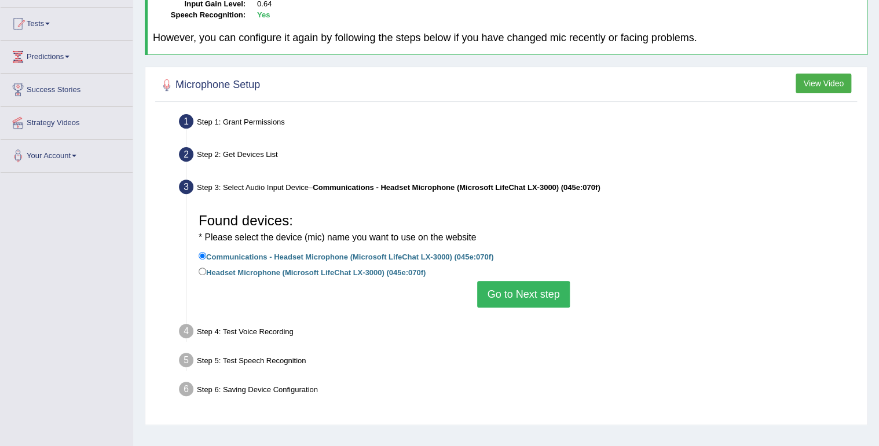
click at [535, 290] on button "Go to Next step" at bounding box center [523, 294] width 92 height 27
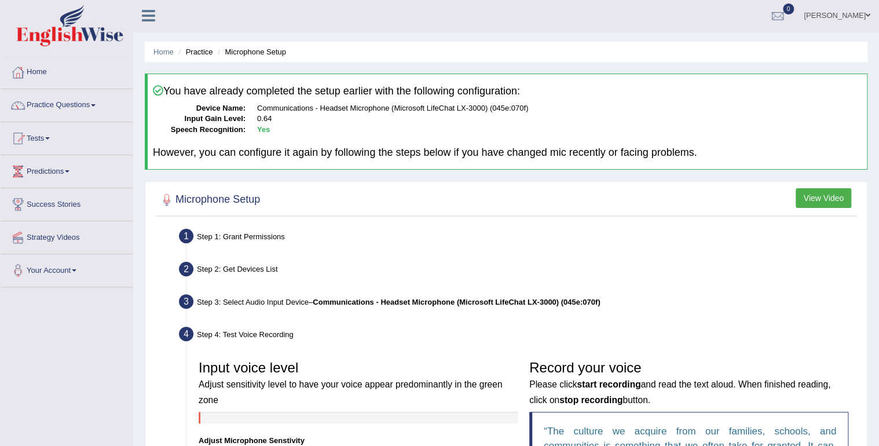
scroll to position [0, 0]
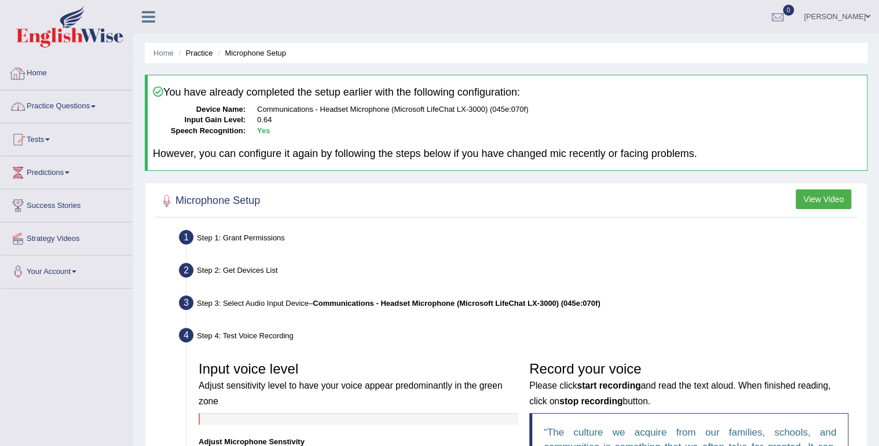
click at [17, 46] on img at bounding box center [69, 27] width 107 height 42
